Goal: Transaction & Acquisition: Subscribe to service/newsletter

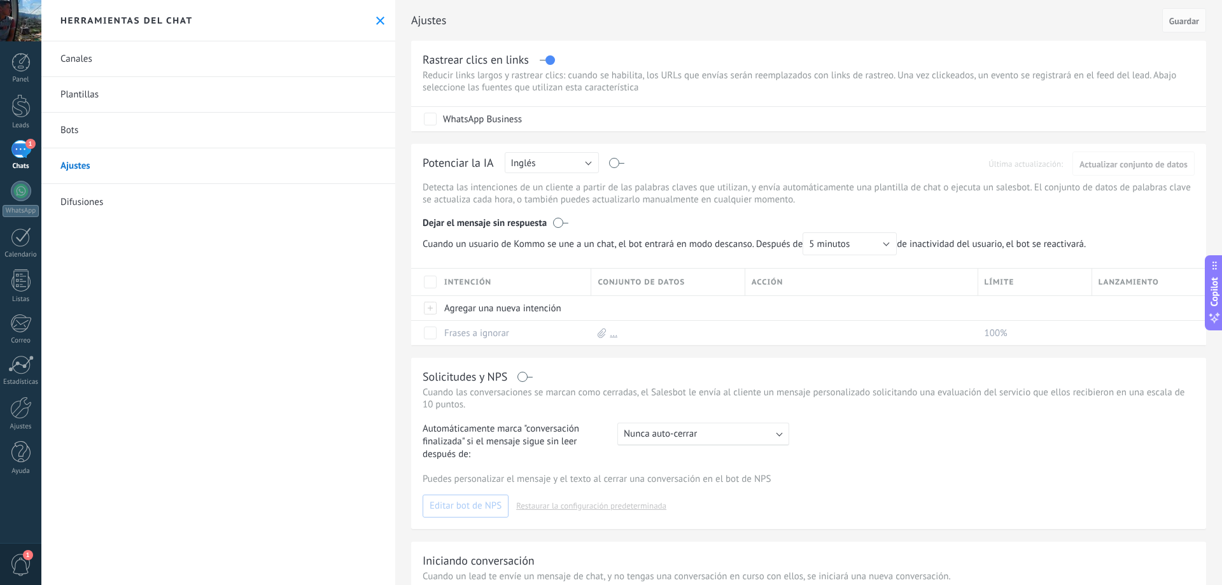
click at [24, 153] on div "1" at bounding box center [21, 149] width 20 height 18
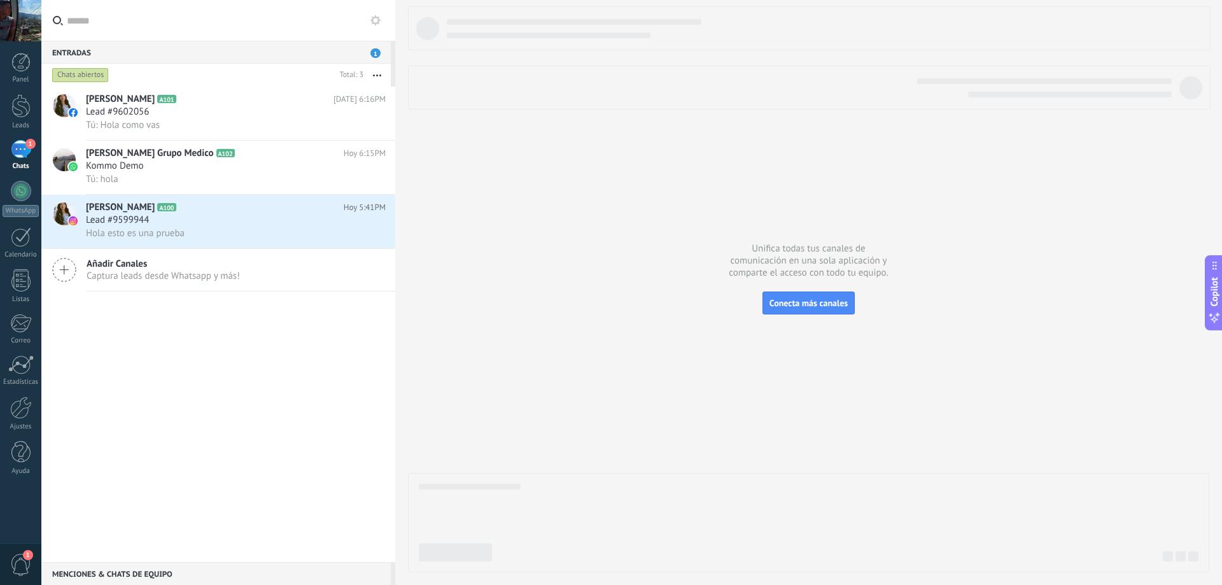
click at [133, 275] on span "Captura leads desde Whatsapp y más!" at bounding box center [163, 276] width 153 height 12
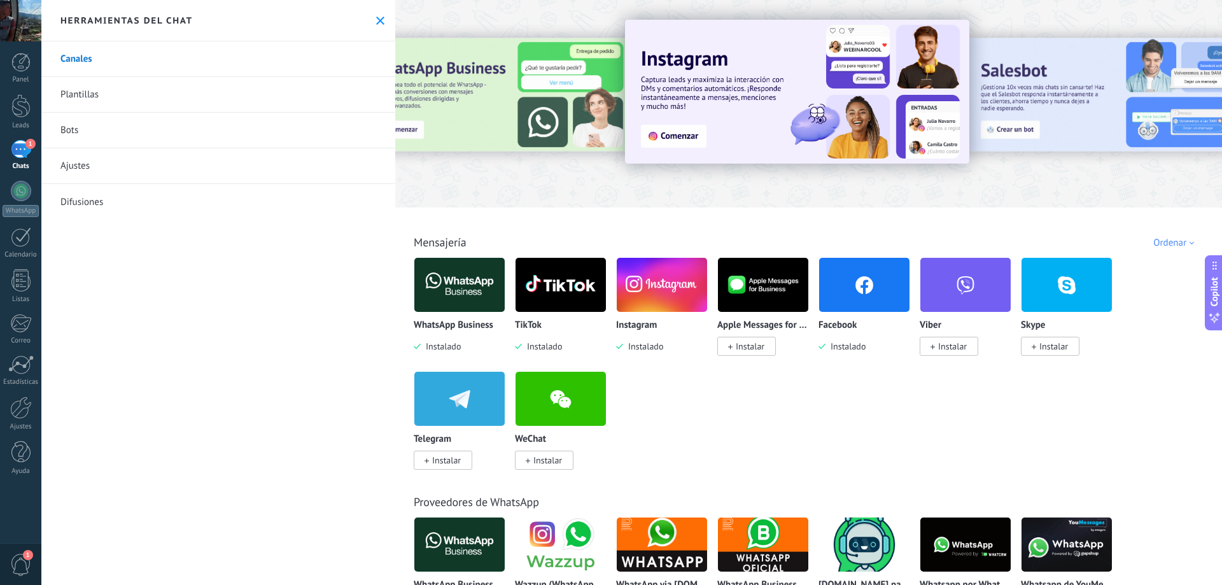
click at [471, 285] on img at bounding box center [459, 285] width 90 height 62
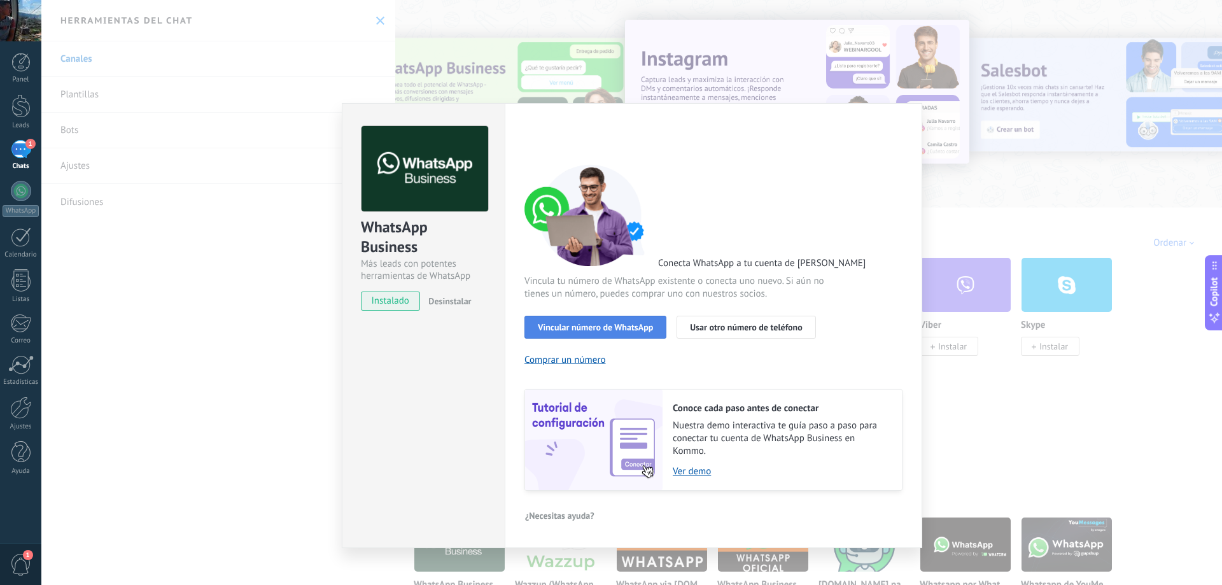
click at [616, 325] on span "Vincular número de WhatsApp" at bounding box center [595, 327] width 115 height 9
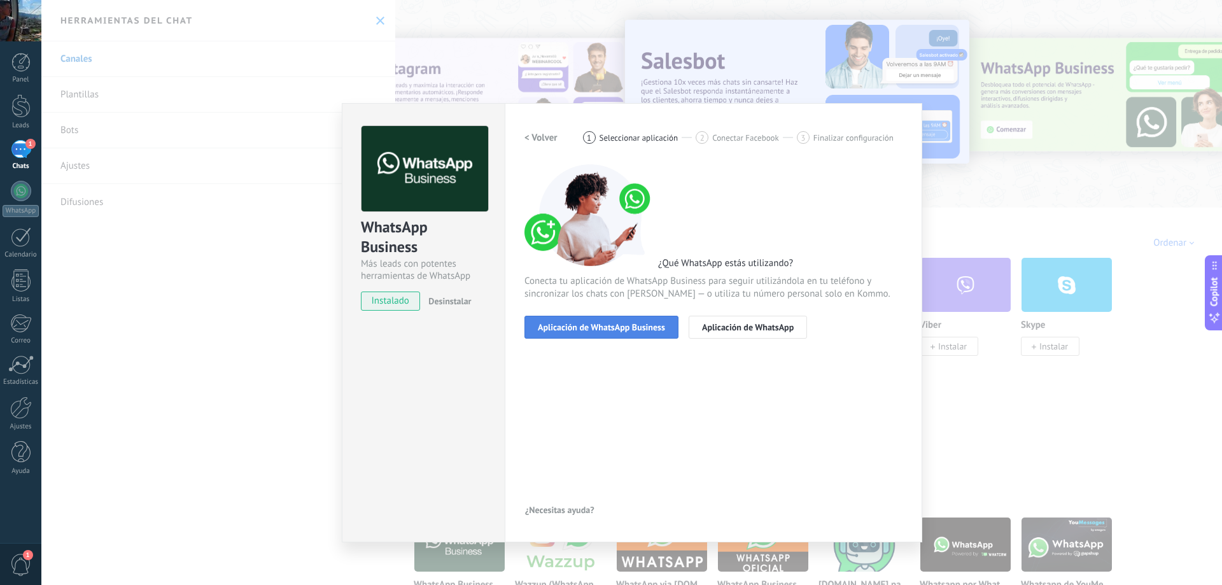
click at [635, 327] on span "Aplicación de WhatsApp Business" at bounding box center [601, 327] width 127 height 9
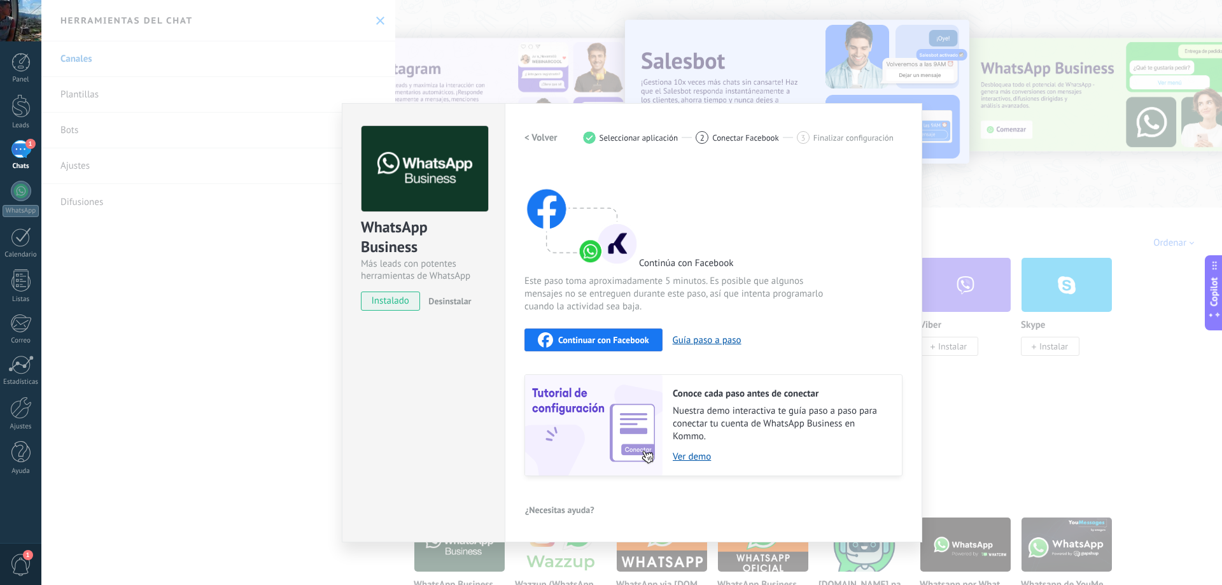
click at [635, 336] on span "Continuar con Facebook" at bounding box center [603, 340] width 91 height 9
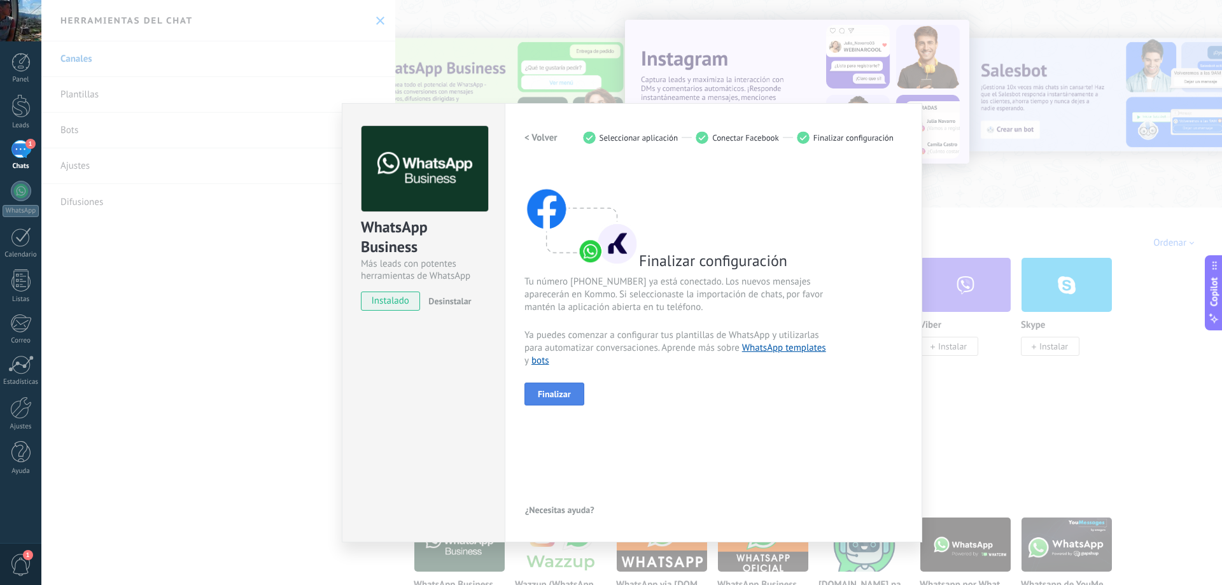
click at [563, 396] on span "Finalizar" at bounding box center [554, 394] width 33 height 9
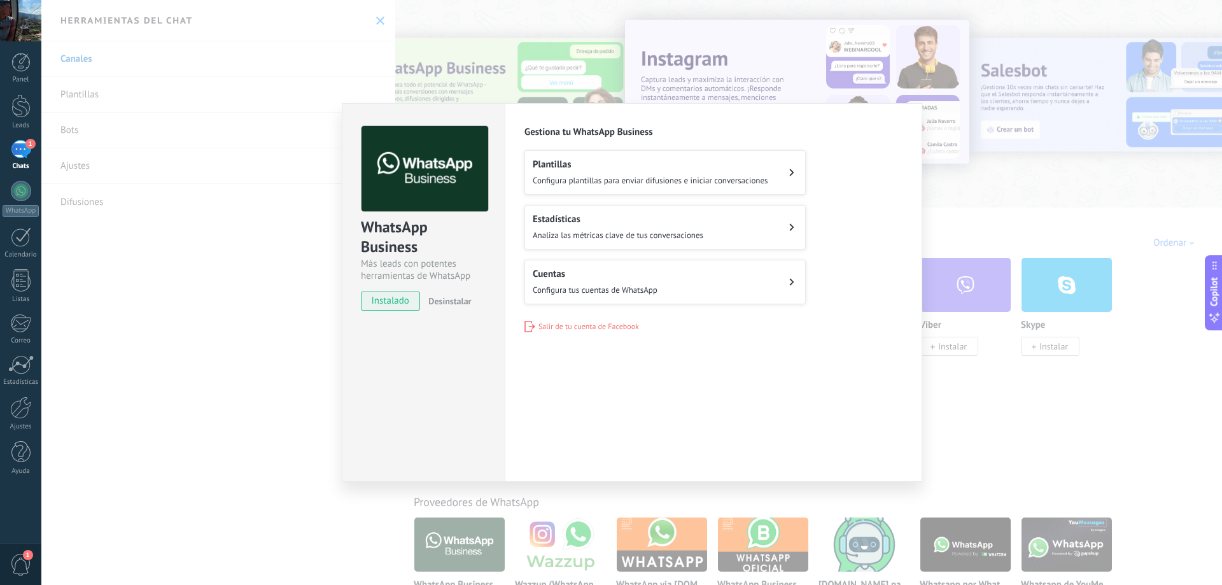
click at [281, 318] on div "WhatsApp Business Más leads con potentes herramientas de WhatsApp instalado Des…" at bounding box center [631, 292] width 1181 height 585
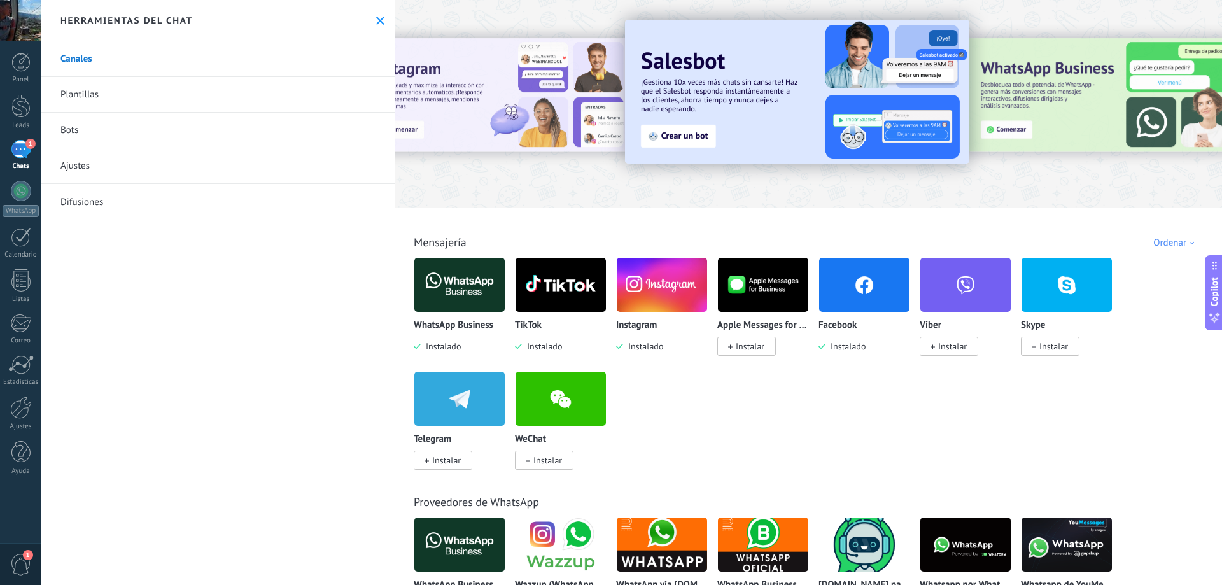
click at [376, 20] on icon at bounding box center [380, 21] width 8 height 8
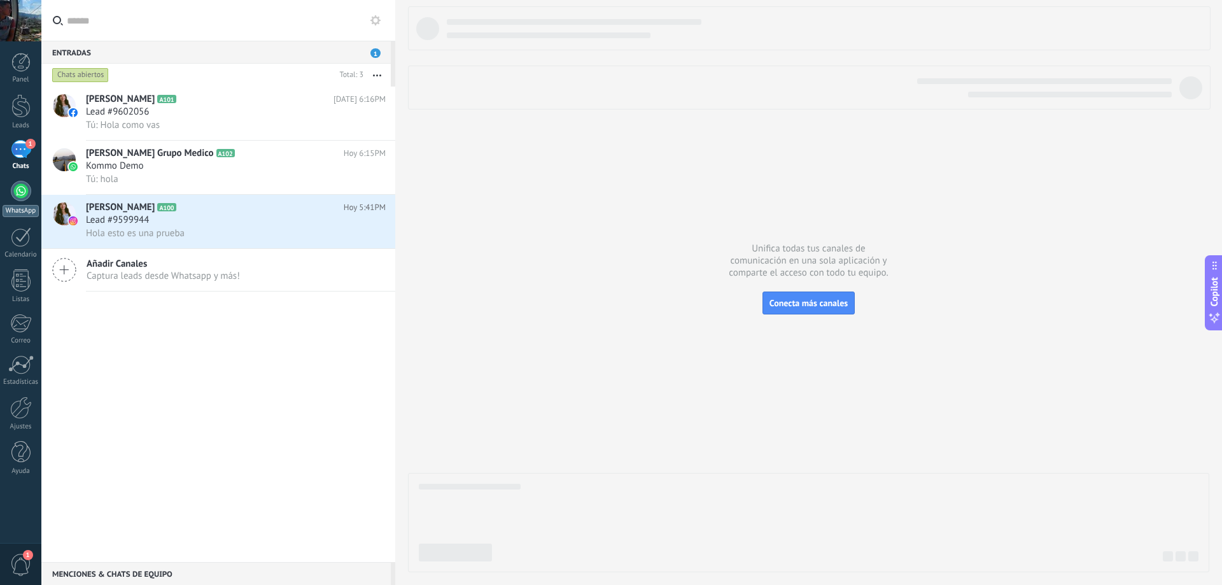
click at [12, 197] on div at bounding box center [21, 191] width 20 height 20
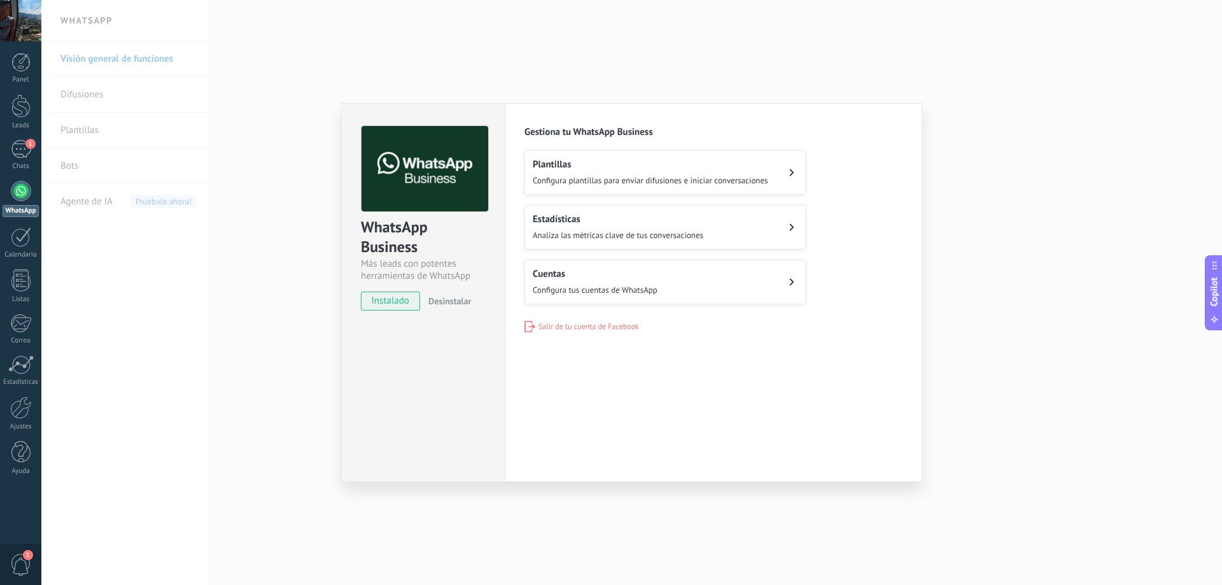
click at [698, 234] on span "Analiza las métricas clave de tus conversaciones" at bounding box center [618, 235] width 171 height 11
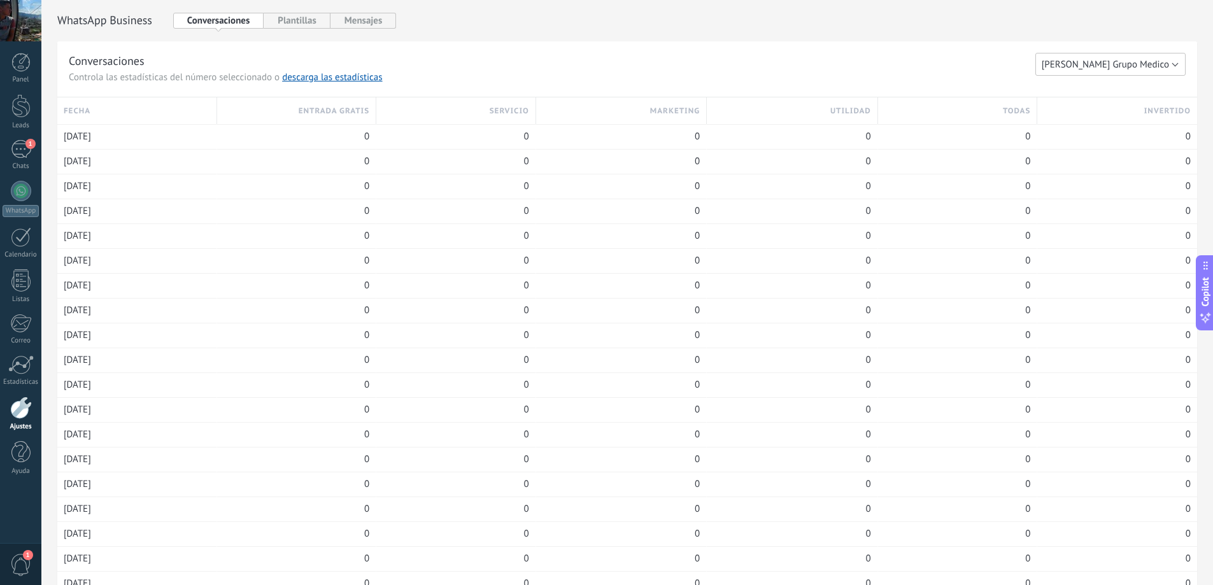
click at [1116, 72] on button "[PERSON_NAME] Grupo Medico" at bounding box center [1110, 64] width 150 height 23
click at [945, 53] on h3 "Conversaciones" at bounding box center [552, 61] width 967 height 16
click at [300, 22] on button "Plantillas" at bounding box center [297, 21] width 66 height 16
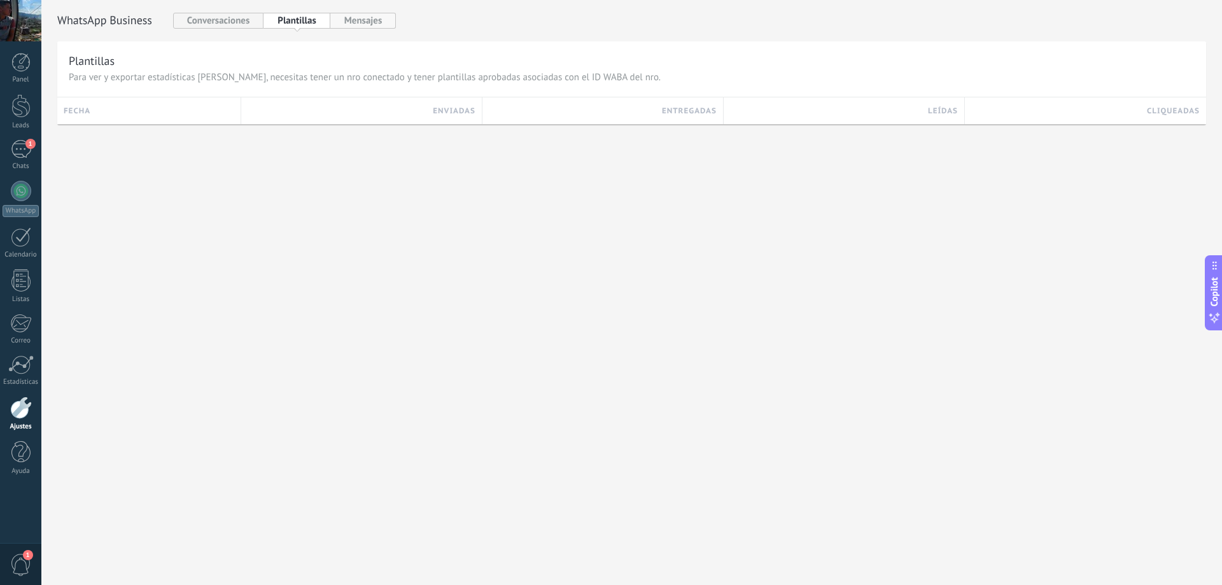
click at [376, 21] on button "Mensajes" at bounding box center [363, 21] width 66 height 16
click at [228, 25] on button "Conversaciones" at bounding box center [218, 21] width 91 height 16
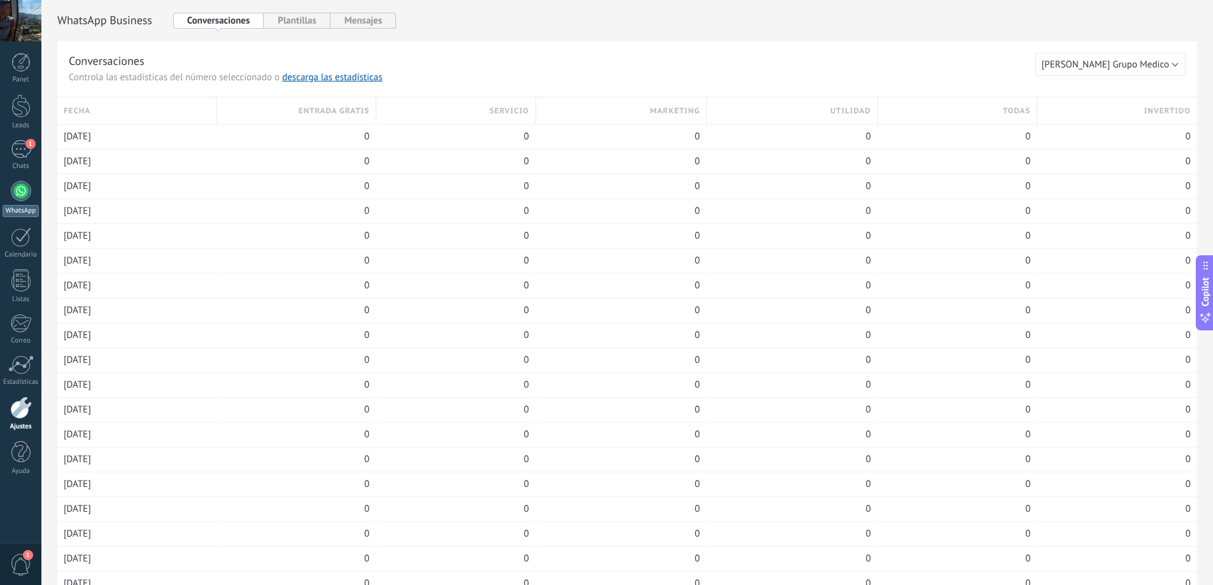
click at [18, 181] on div at bounding box center [21, 191] width 20 height 20
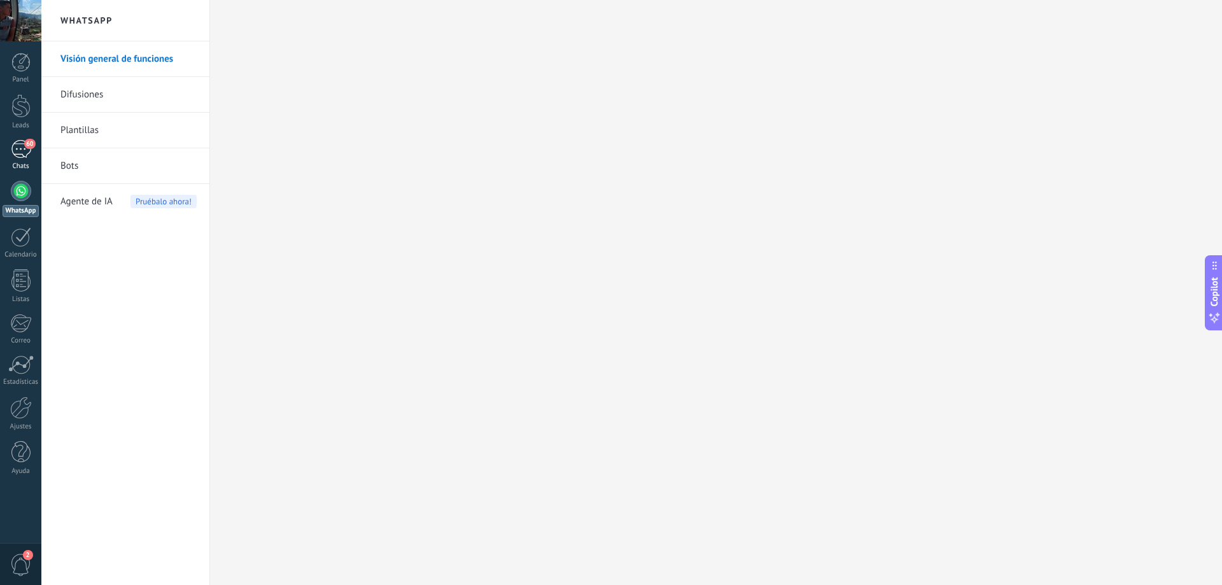
click at [25, 149] on div "60" at bounding box center [21, 149] width 20 height 18
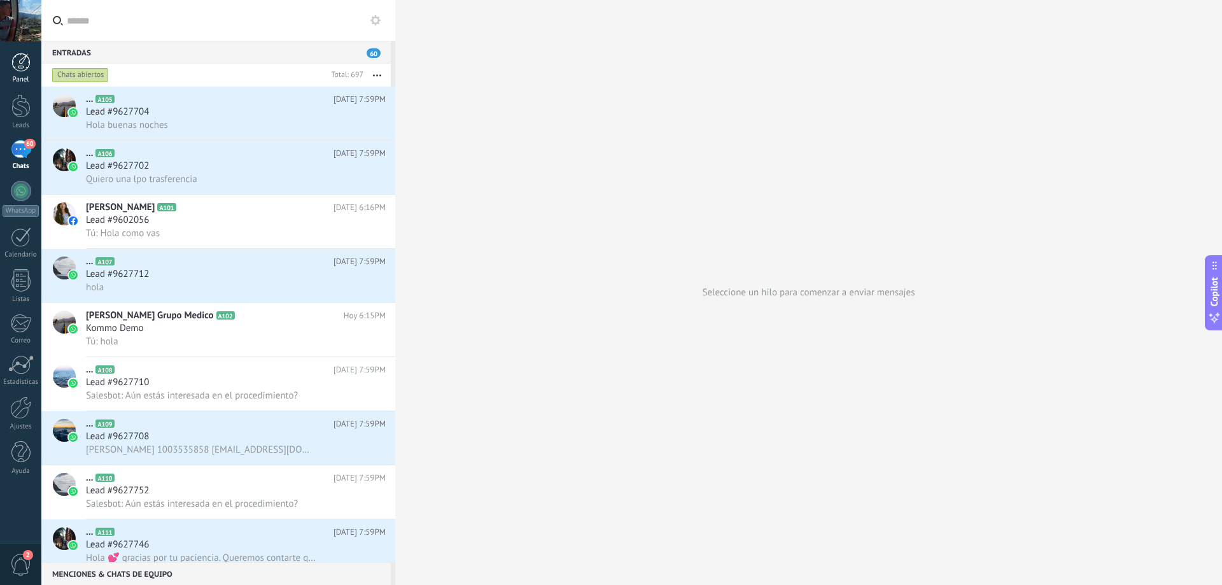
click at [17, 58] on div at bounding box center [20, 62] width 19 height 19
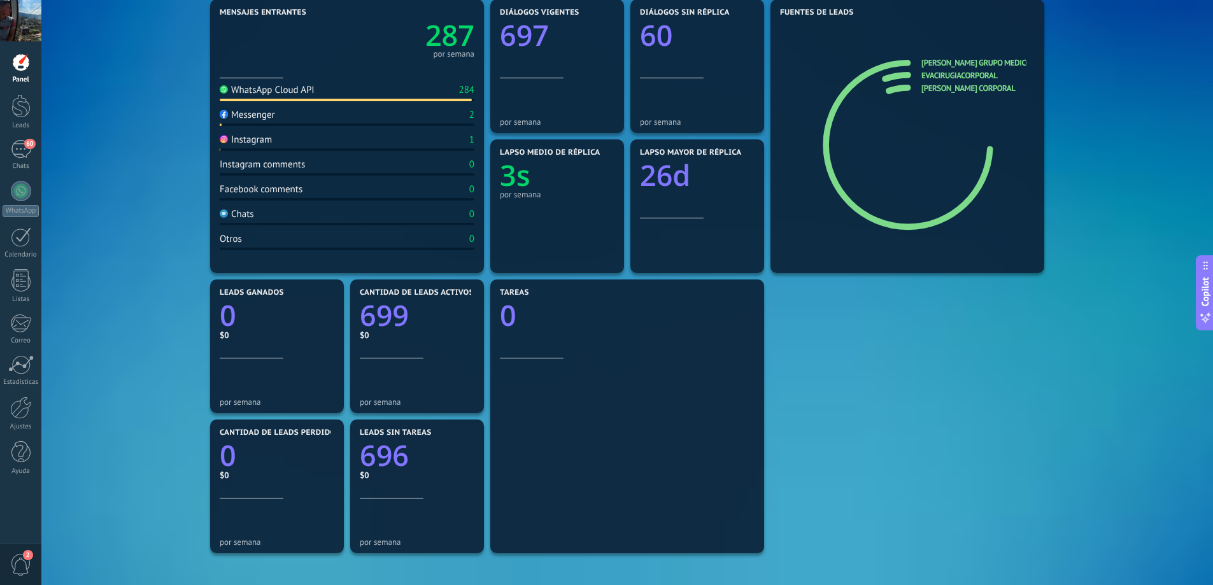
scroll to position [159, 0]
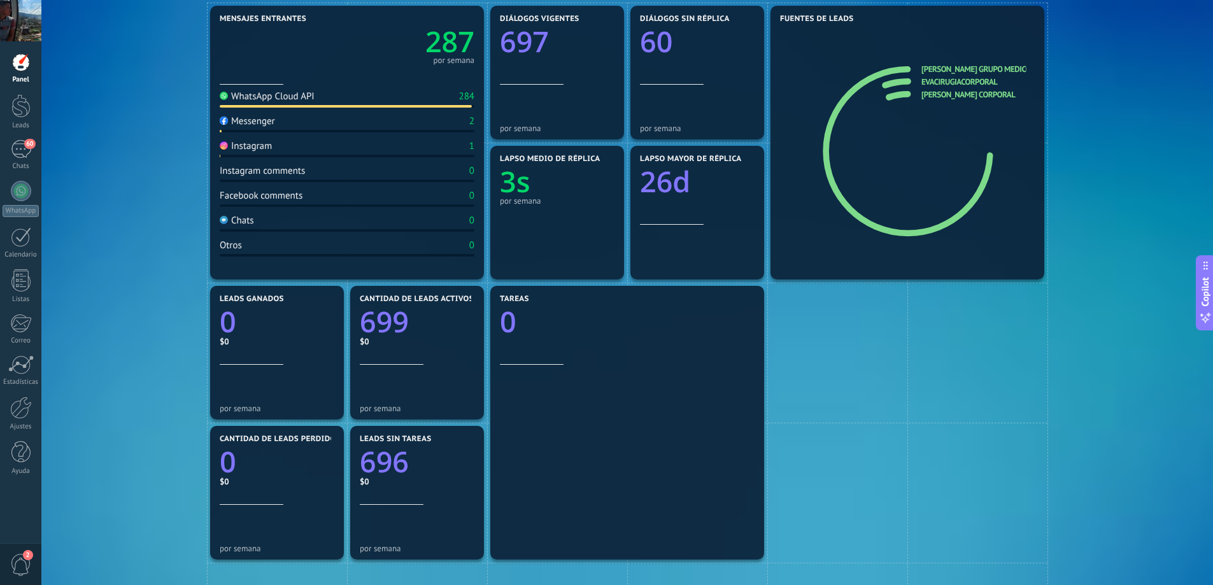
click at [25, 555] on span "2" at bounding box center [28, 555] width 10 height 10
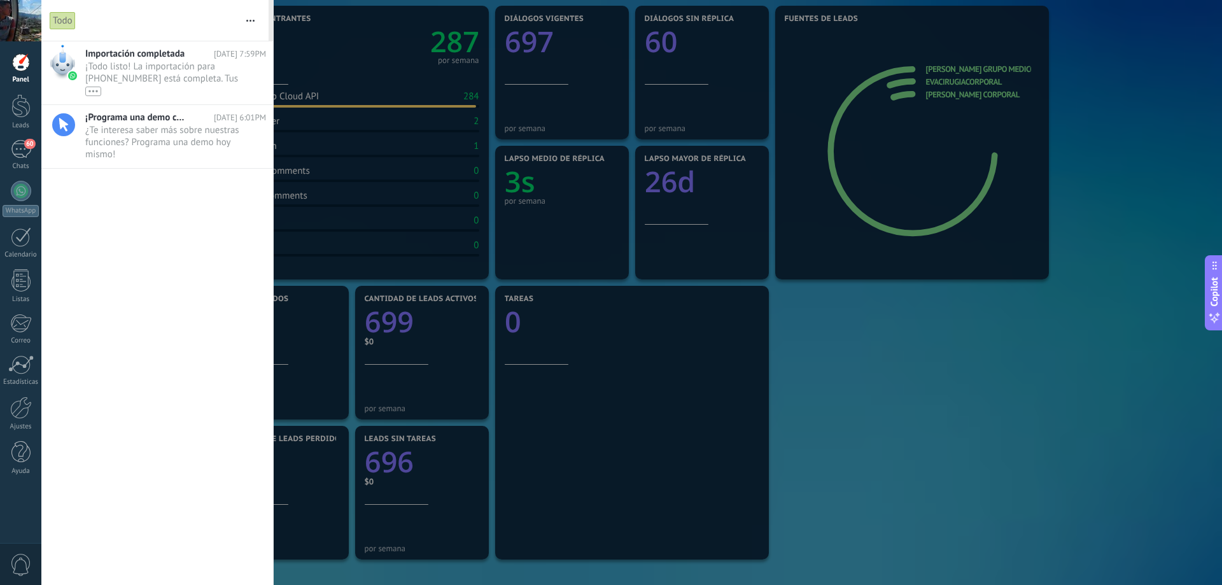
click at [13, 17] on div at bounding box center [20, 20] width 41 height 41
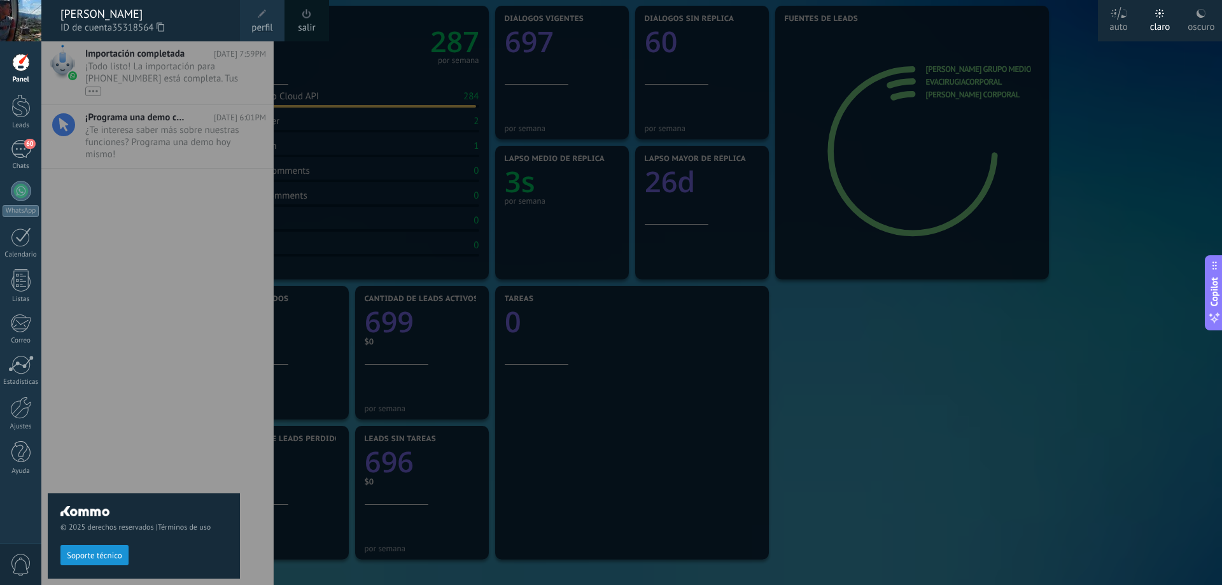
click at [264, 15] on span at bounding box center [262, 14] width 9 height 9
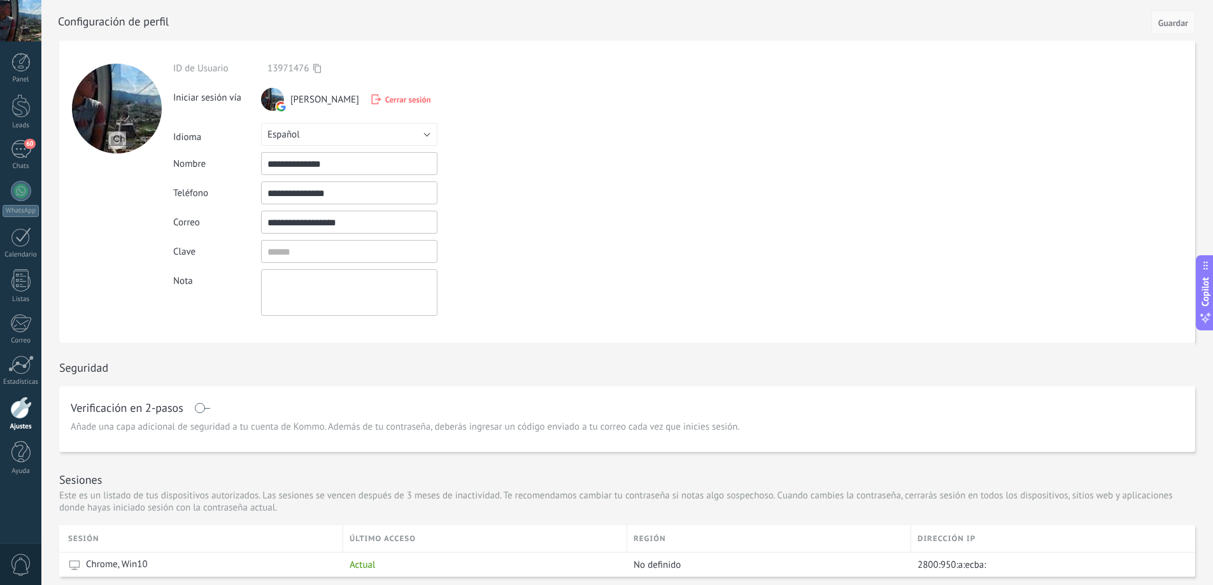
click at [1175, 21] on span "Guardar" at bounding box center [1173, 22] width 30 height 9
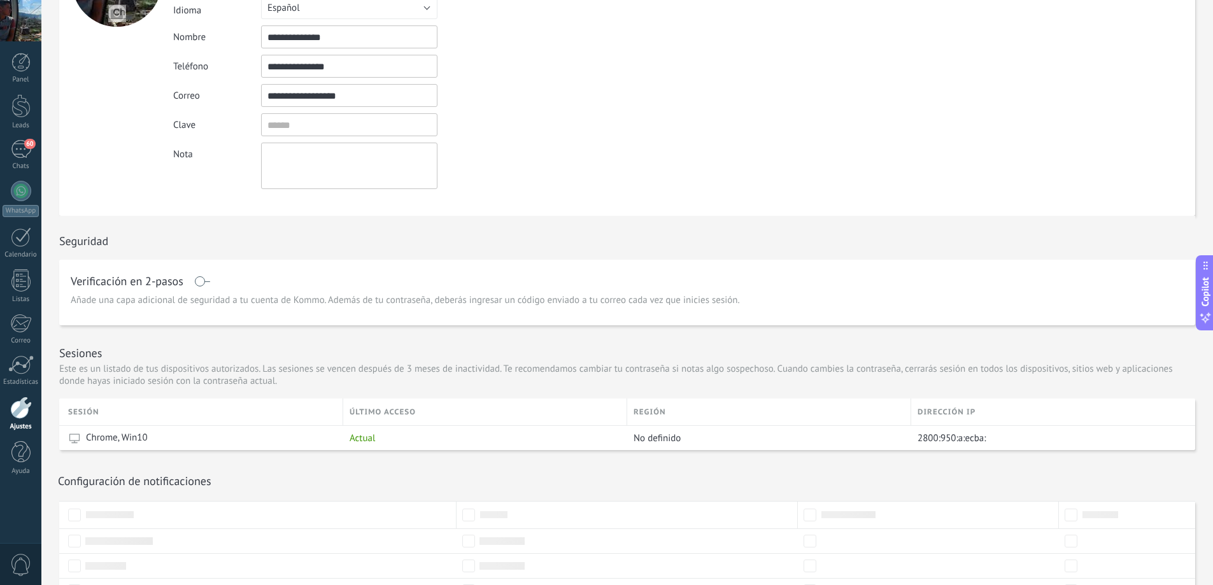
scroll to position [243, 0]
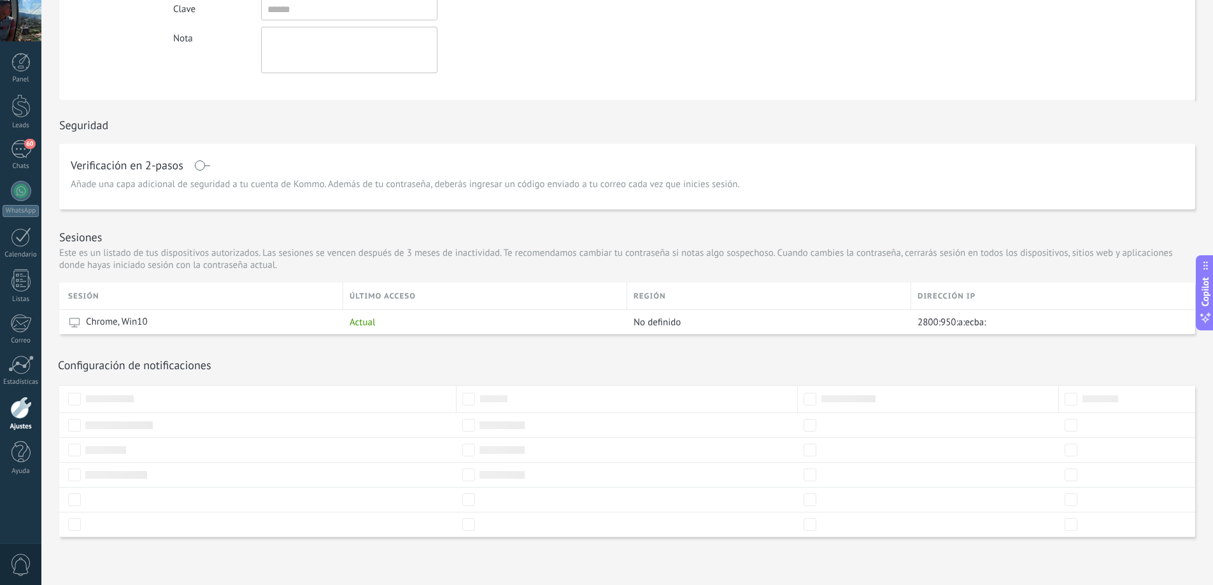
click at [22, 421] on link "Ajustes" at bounding box center [20, 414] width 41 height 34
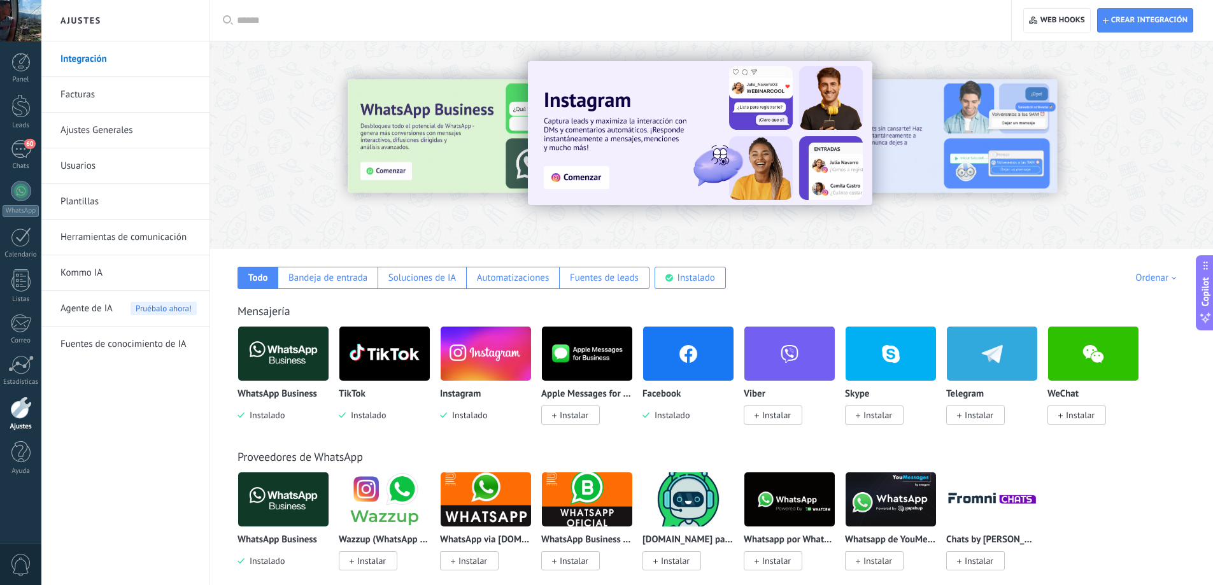
click at [106, 89] on link "Facturas" at bounding box center [128, 95] width 136 height 36
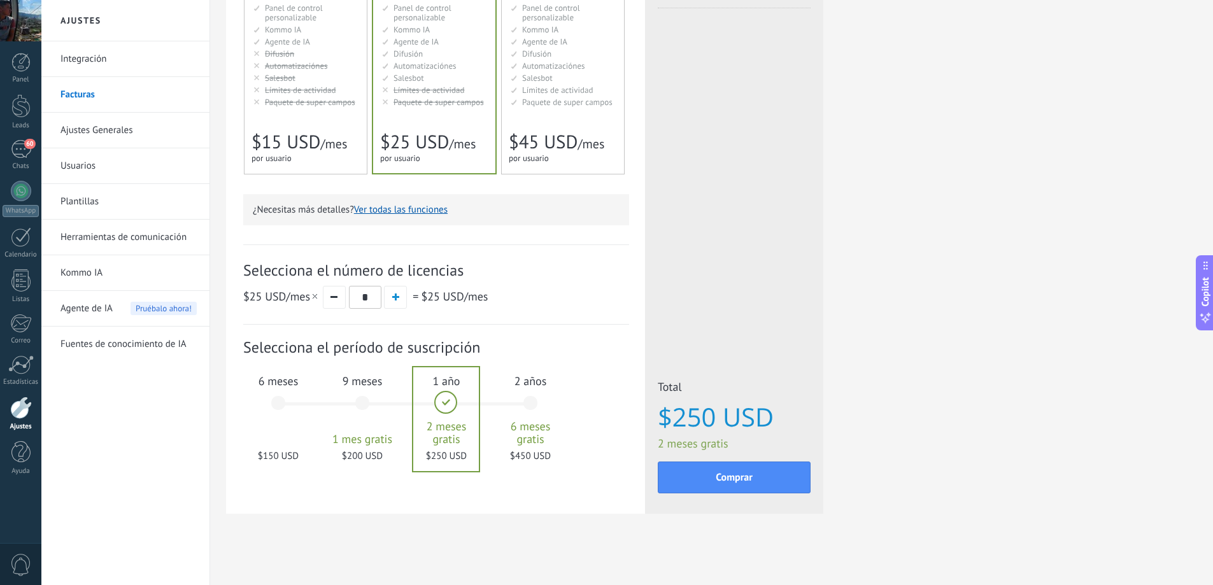
scroll to position [230, 0]
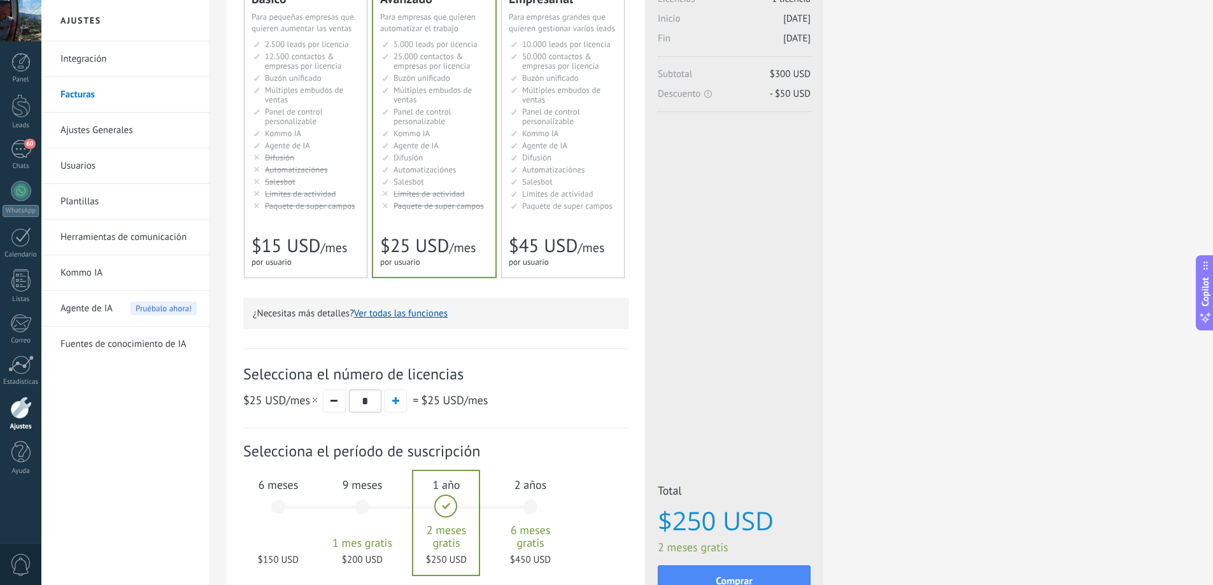
click at [570, 220] on div "Empresarial Для оптимизации процессов в крупной корпорации For large businesses…" at bounding box center [563, 131] width 122 height 293
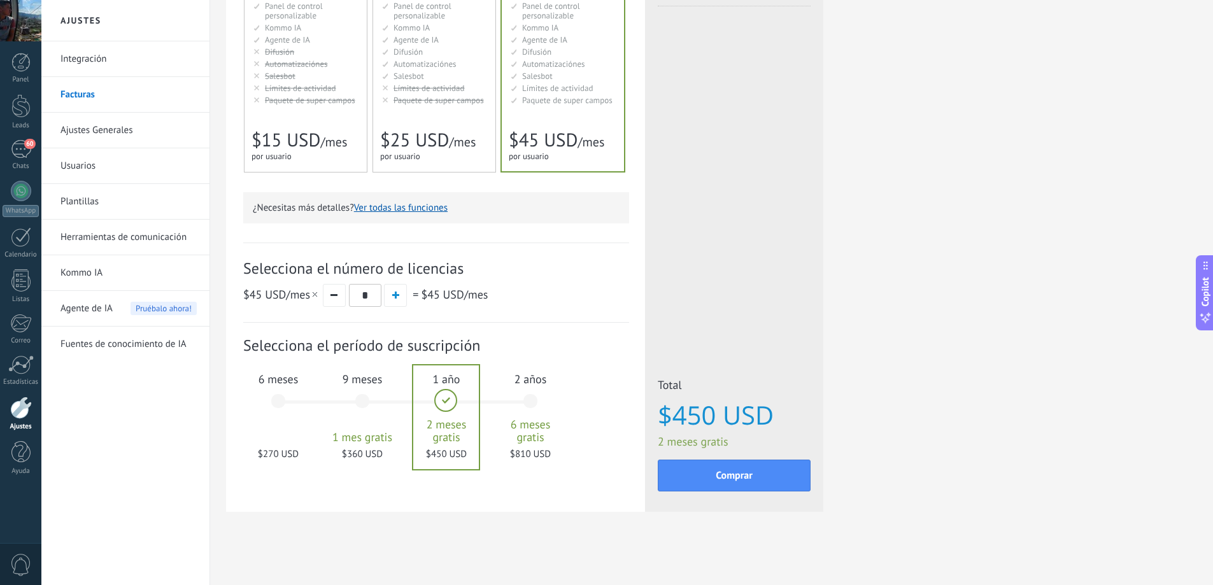
click at [427, 111] on div "Avanzado Для автоматизации сделок в растущей компании For growing businesses th…" at bounding box center [434, 25] width 122 height 293
click at [580, 118] on div "Empresarial Для оптимизации процессов в крупной корпорации For large businesses…" at bounding box center [563, 25] width 122 height 293
click at [420, 138] on span "$25 USD" at bounding box center [414, 140] width 69 height 24
